Goal: Task Accomplishment & Management: Manage account settings

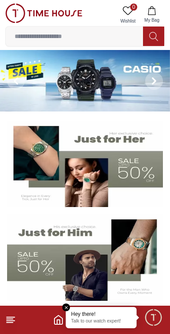
click at [20, 320] on footer at bounding box center [85, 320] width 170 height 28
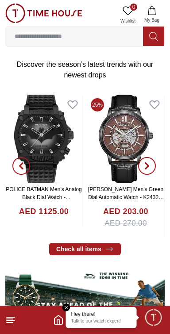
scroll to position [279, 0]
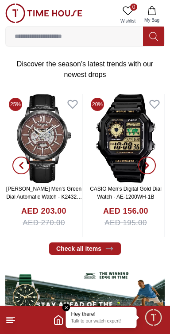
click at [69, 305] on em "Close tooltip" at bounding box center [66, 307] width 8 height 8
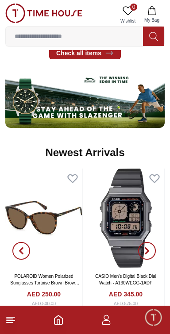
scroll to position [477, 0]
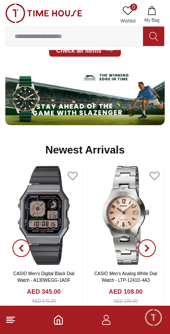
click at [109, 321] on icon "button" at bounding box center [106, 322] width 8 height 4
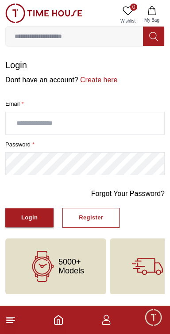
click at [23, 120] on input "text" at bounding box center [85, 123] width 158 height 22
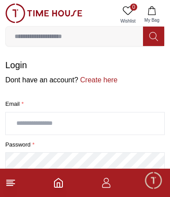
type input "**********"
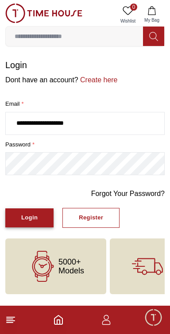
click at [39, 220] on button "Login" at bounding box center [29, 217] width 48 height 19
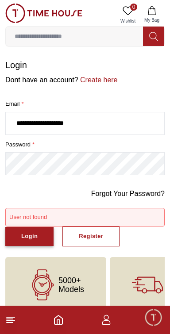
click at [20, 240] on button "Login" at bounding box center [29, 236] width 48 height 19
click at [16, 240] on button "Login" at bounding box center [29, 236] width 48 height 19
click at [17, 238] on button "Login" at bounding box center [29, 236] width 48 height 19
click at [148, 194] on link "Forgot Your Password?" at bounding box center [127, 193] width 73 height 11
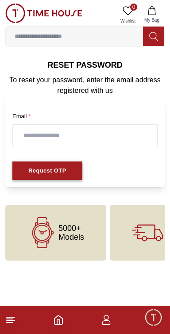
click at [57, 169] on div "Request OTP" at bounding box center [47, 171] width 38 height 10
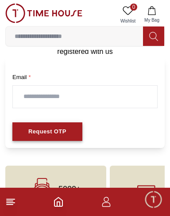
scroll to position [39, 0]
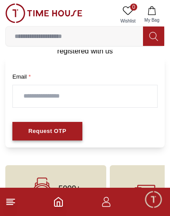
click at [29, 130] on div "Request OTP" at bounding box center [47, 131] width 38 height 10
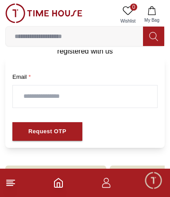
click at [28, 95] on input "text" at bounding box center [85, 96] width 144 height 22
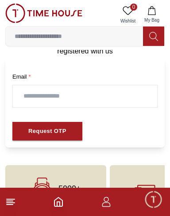
type input "**********"
click at [64, 131] on button "Request OTP" at bounding box center [47, 131] width 70 height 19
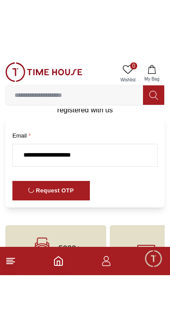
scroll to position [0, 0]
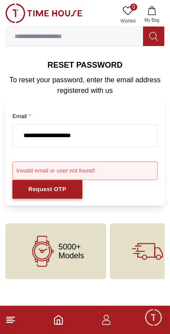
click at [56, 190] on div "Request OTP" at bounding box center [47, 189] width 38 height 10
click at [73, 257] on span "5000+ Models" at bounding box center [71, 251] width 26 height 18
click at [72, 259] on span "5000+ Models" at bounding box center [71, 251] width 26 height 18
click at [11, 322] on line at bounding box center [10, 322] width 6 height 0
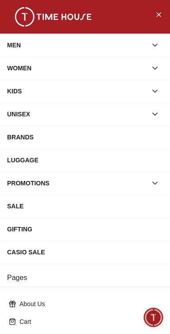
scroll to position [477, 0]
click at [159, 16] on icon "Close Menu" at bounding box center [158, 14] width 7 height 11
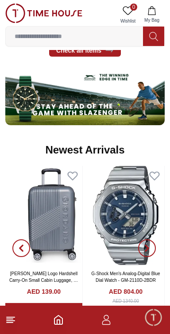
click at [57, 321] on icon "Home" at bounding box center [58, 319] width 11 height 11
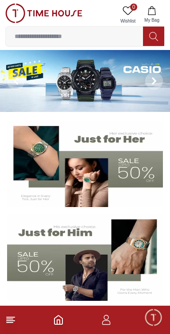
click at [61, 322] on icon "Home" at bounding box center [58, 319] width 11 height 11
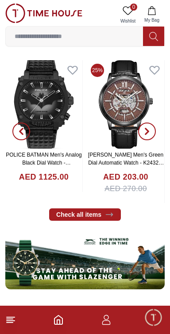
scroll to position [314, 0]
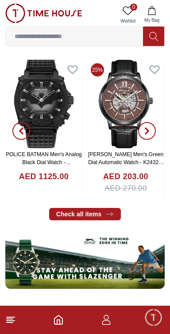
click at [10, 322] on line at bounding box center [10, 322] width 6 height 0
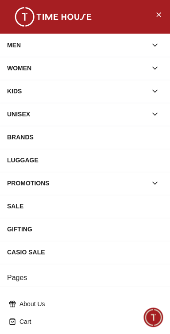
click at [101, 68] on div "WOMEN" at bounding box center [77, 68] width 140 height 16
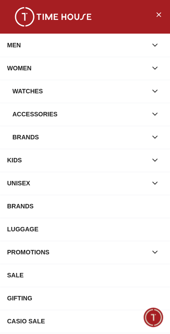
click at [149, 89] on button "button" at bounding box center [155, 91] width 16 height 16
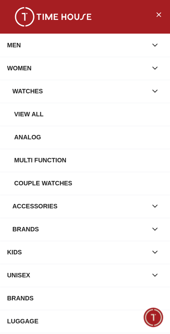
click at [106, 91] on div "Watches" at bounding box center [79, 91] width 134 height 16
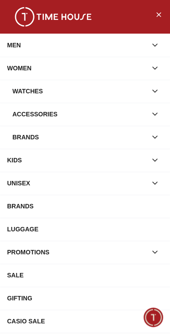
click at [153, 90] on icon "button" at bounding box center [154, 91] width 9 height 9
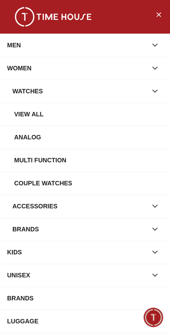
click at [103, 131] on div "Analog" at bounding box center [88, 137] width 149 height 16
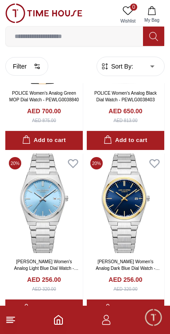
scroll to position [1467, 0]
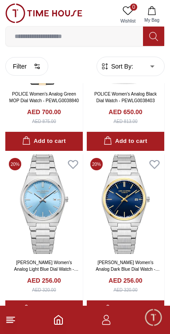
click at [62, 322] on icon "Home" at bounding box center [58, 319] width 8 height 9
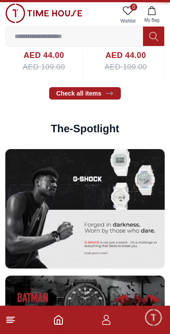
click at [58, 322] on icon "Home" at bounding box center [58, 319] width 11 height 11
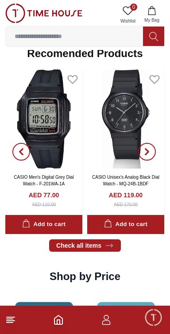
scroll to position [958, 0]
click at [153, 323] on span "Minimize live chat window" at bounding box center [153, 317] width 26 height 26
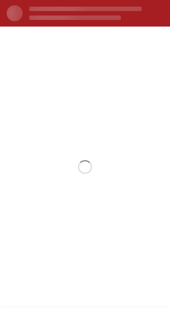
scroll to position [0, 0]
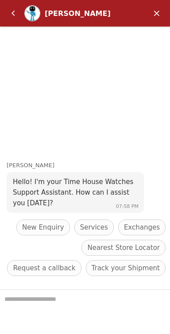
scroll to position [1467, 0]
click at [14, 13] on em "Back" at bounding box center [13, 13] width 18 height 18
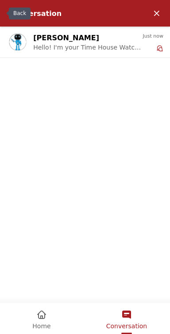
click at [42, 320] on em "Home" at bounding box center [41, 315] width 11 height 11
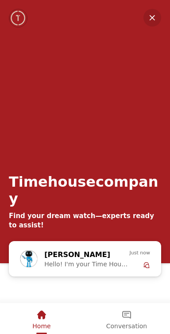
click at [157, 18] on em "Minimize" at bounding box center [152, 18] width 18 height 18
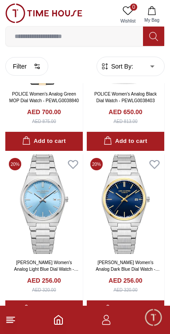
click at [62, 319] on icon "Home" at bounding box center [58, 319] width 8 height 9
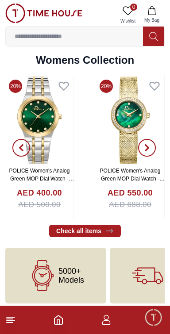
scroll to position [2029, 0]
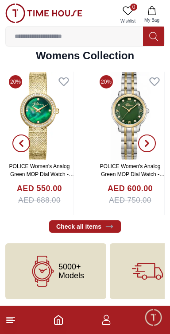
click at [10, 324] on icon at bounding box center [10, 319] width 11 height 11
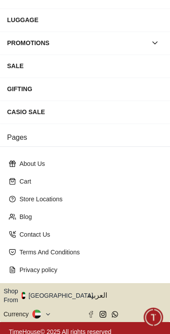
scroll to position [140, 0]
click at [97, 295] on icon "button" at bounding box center [98, 295] width 2 height 1
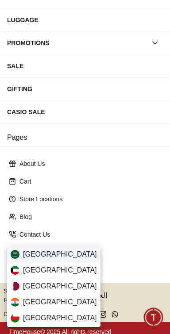
click at [61, 254] on span "[GEOGRAPHIC_DATA]" at bounding box center [60, 254] width 74 height 11
